Goal: Transaction & Acquisition: Download file/media

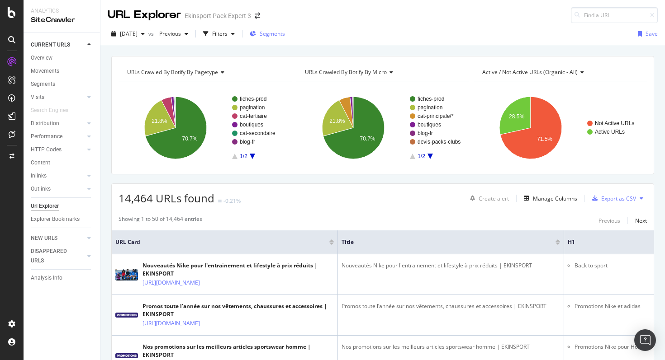
click at [283, 35] on span "Segments" at bounding box center [272, 34] width 25 height 8
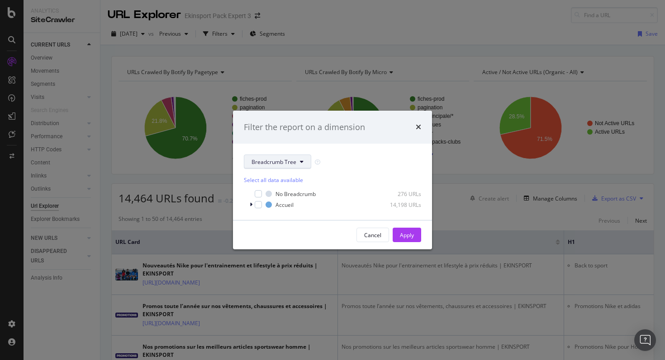
click at [285, 164] on span "Breadcrumb Tree" at bounding box center [273, 162] width 45 height 8
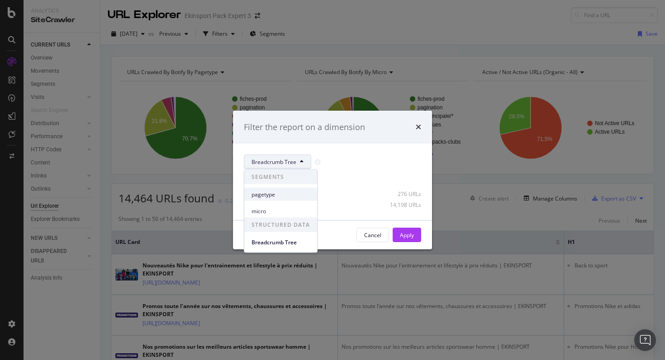
click at [281, 189] on div "pagetype" at bounding box center [280, 194] width 73 height 13
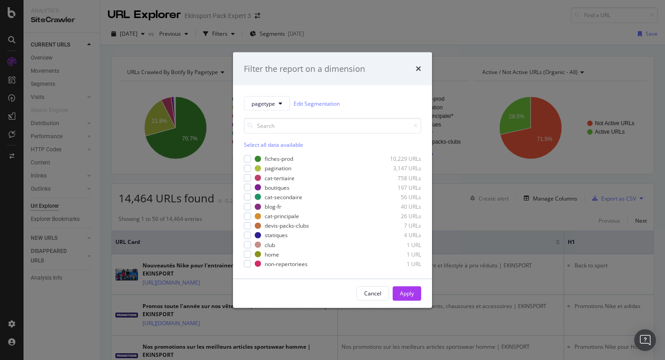
click at [278, 147] on div "Select all data available" at bounding box center [332, 145] width 177 height 8
click at [246, 168] on icon "modal" at bounding box center [248, 168] width 4 height 5
click at [410, 297] on div "Apply" at bounding box center [407, 294] width 14 height 8
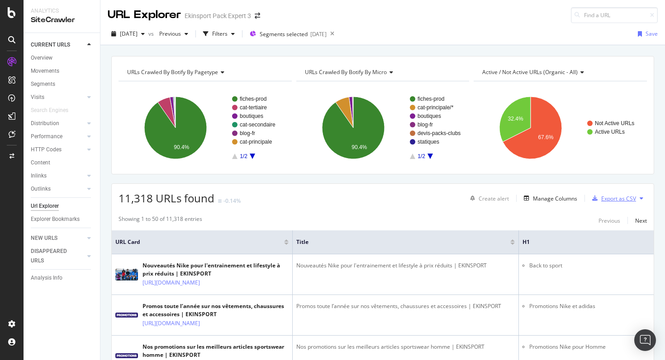
click at [607, 199] on div "Export as CSV" at bounding box center [618, 199] width 35 height 8
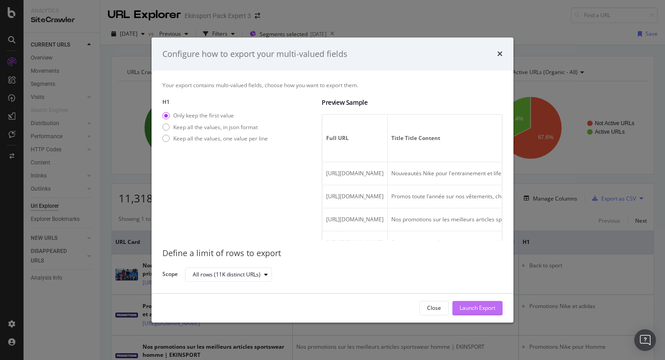
click at [479, 310] on div "Launch Export" at bounding box center [478, 309] width 36 height 8
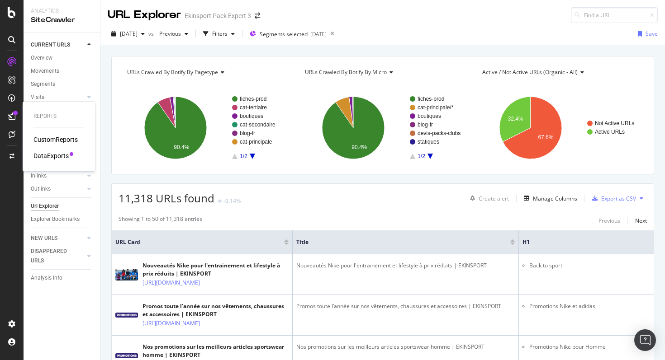
click at [61, 156] on div "DataExports" at bounding box center [50, 156] width 35 height 9
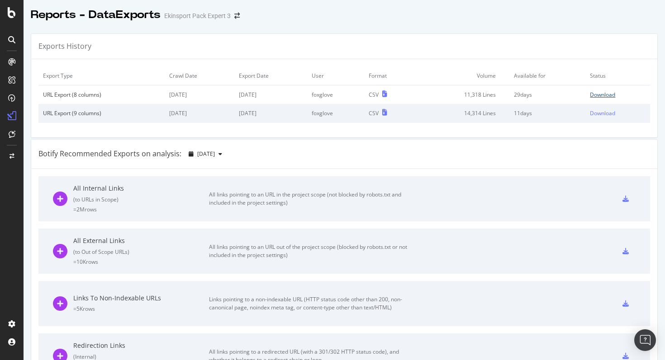
click at [598, 95] on div "Download" at bounding box center [602, 95] width 25 height 8
